Goal: Transaction & Acquisition: Download file/media

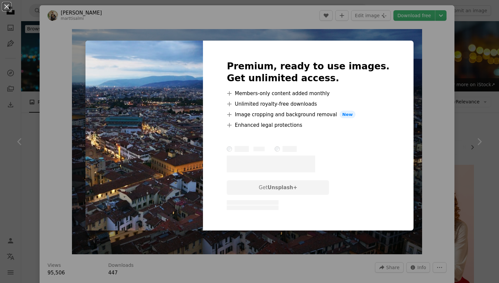
scroll to position [59, 0]
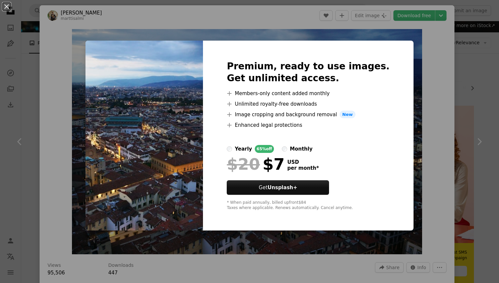
click at [434, 53] on div "An X shape Premium, ready to use images. Get unlimited access. A plus sign Memb…" at bounding box center [249, 141] width 499 height 283
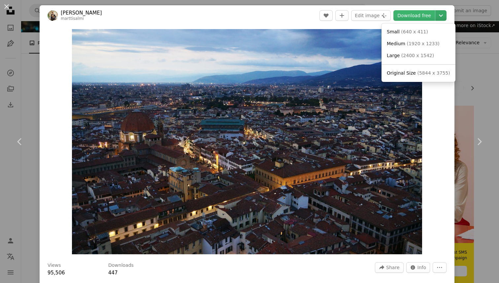
click at [447, 18] on icon "Chevron down" at bounding box center [441, 16] width 11 height 8
click at [422, 54] on span "( 2400 x 1542 )" at bounding box center [418, 55] width 33 height 5
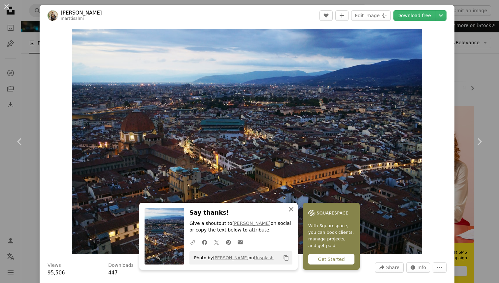
click at [292, 210] on icon "button" at bounding box center [291, 209] width 5 height 5
